Goal: Check status: Check status

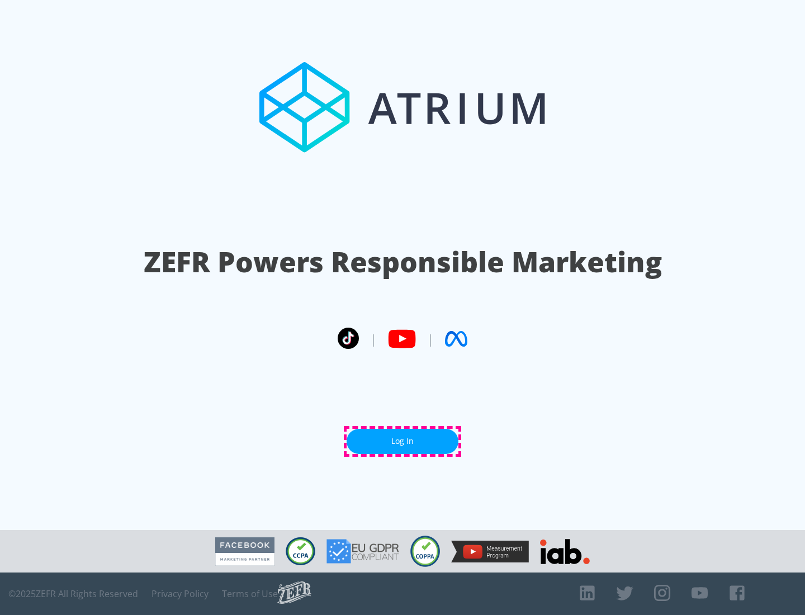
click at [402, 441] on link "Log In" at bounding box center [403, 441] width 112 height 25
